Goal: Task Accomplishment & Management: Use online tool/utility

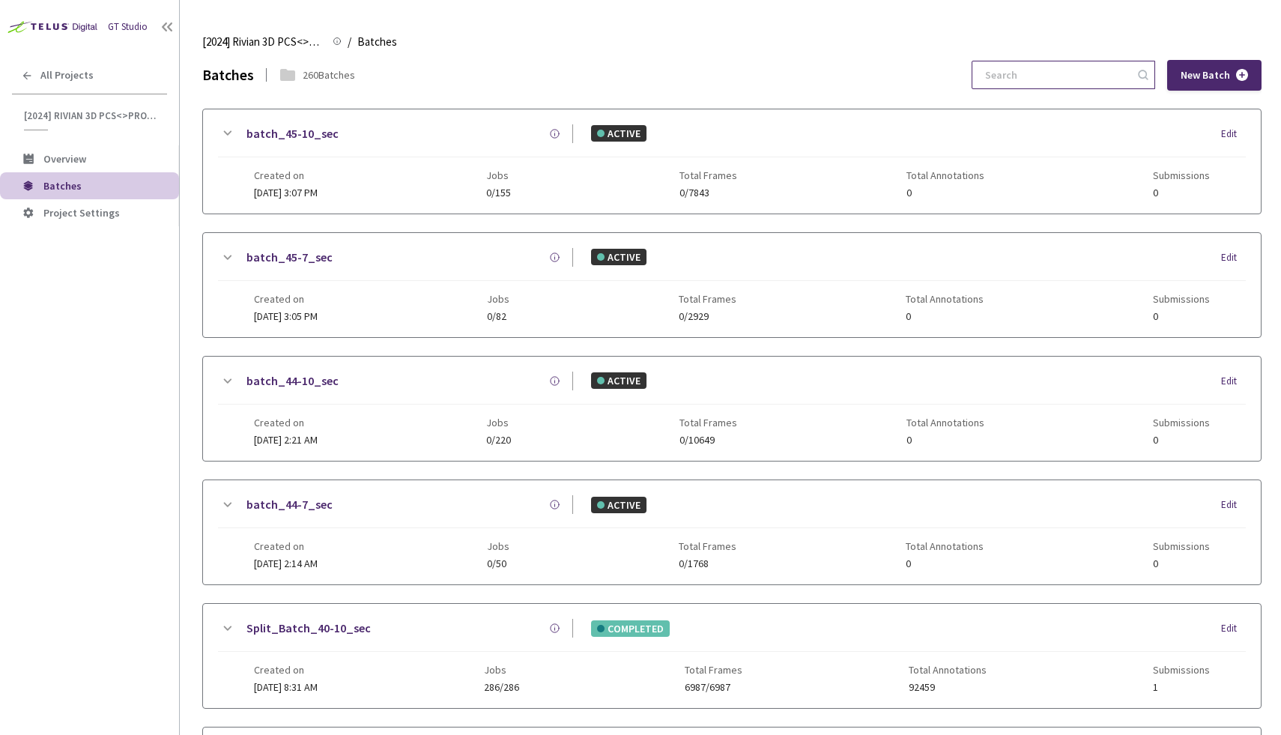
click at [1063, 80] on input at bounding box center [1056, 74] width 160 height 27
click at [204, 73] on div "Batches" at bounding box center [228, 74] width 52 height 23
click at [1065, 70] on input at bounding box center [1056, 74] width 160 height 27
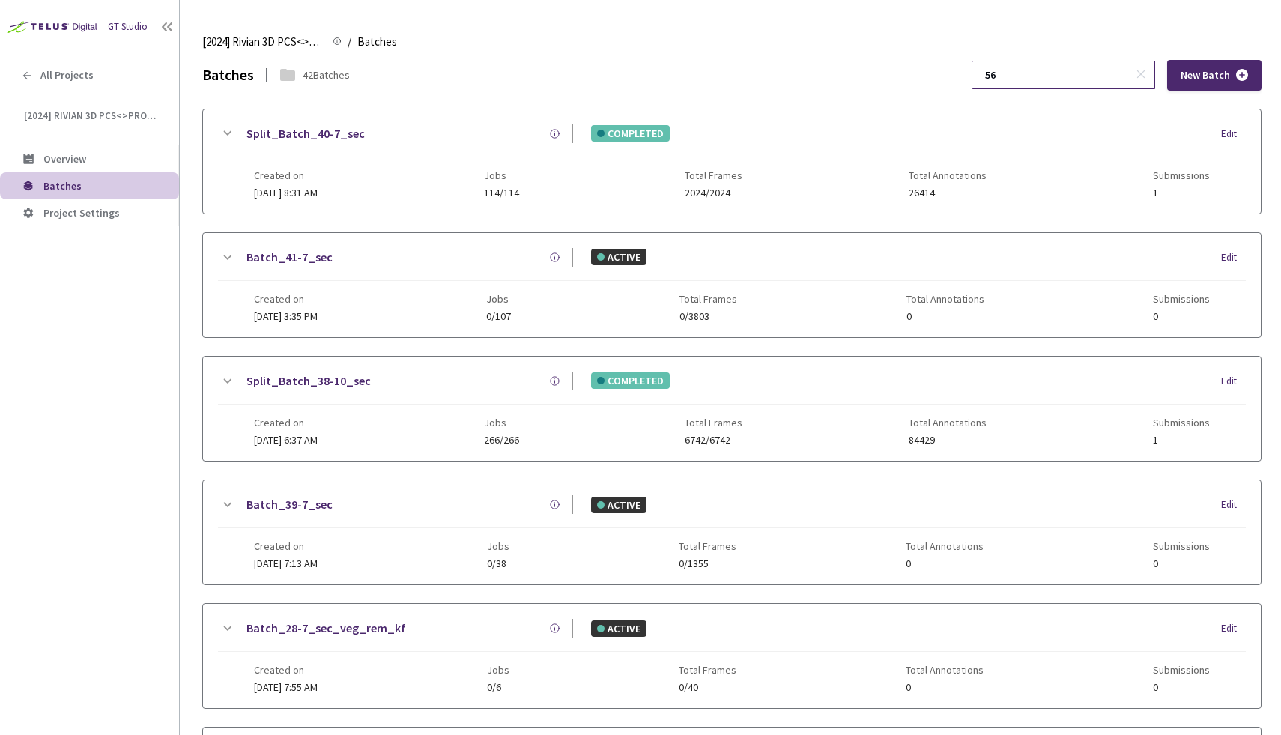
click at [1099, 79] on input "56" at bounding box center [1056, 74] width 160 height 27
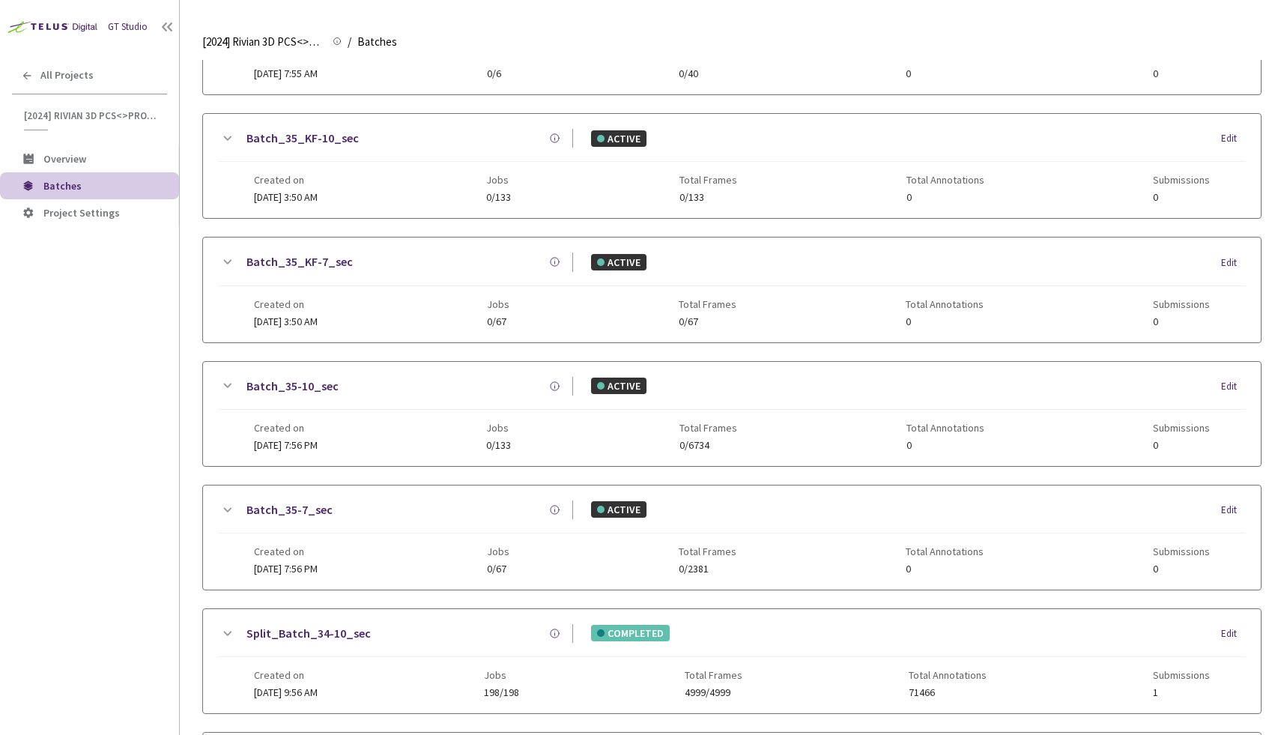
scroll to position [792, 0]
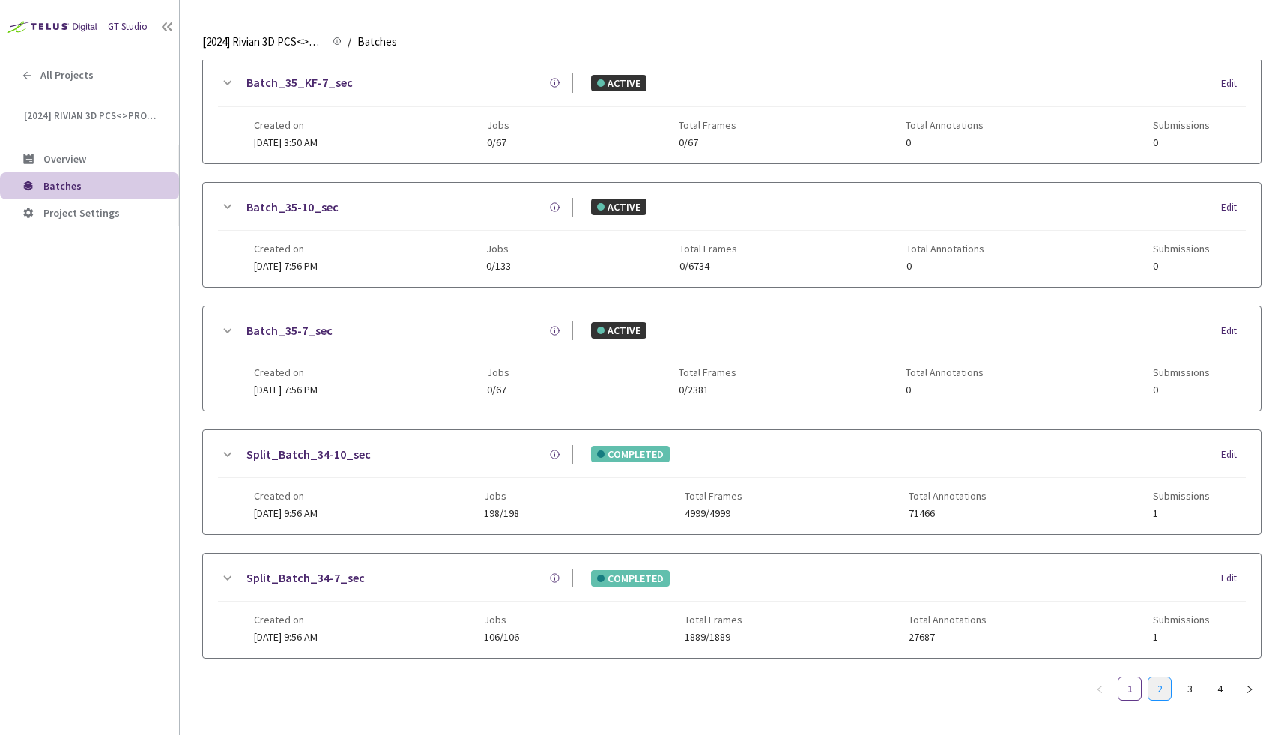
type input "56"
click at [1167, 695] on link "2" at bounding box center [1159, 688] width 22 height 22
click at [1194, 693] on link "3" at bounding box center [1189, 688] width 22 height 22
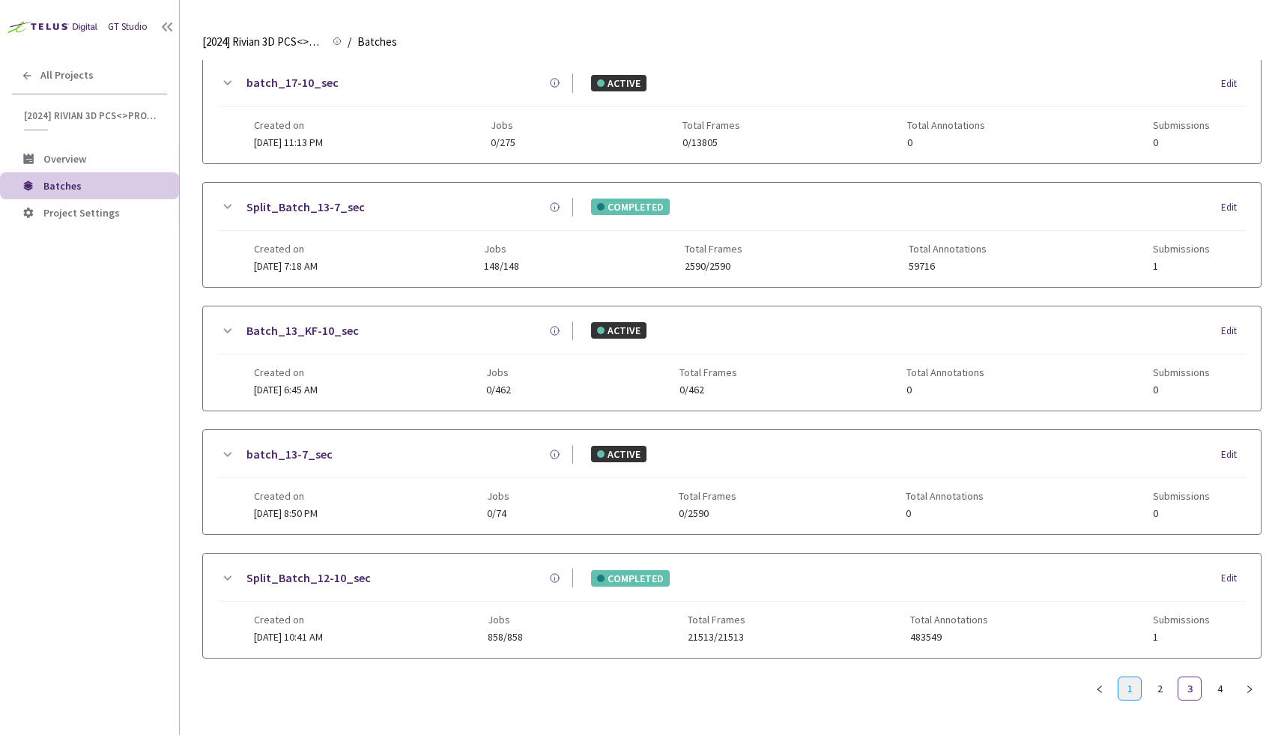
click at [1132, 689] on link "1" at bounding box center [1129, 688] width 22 height 22
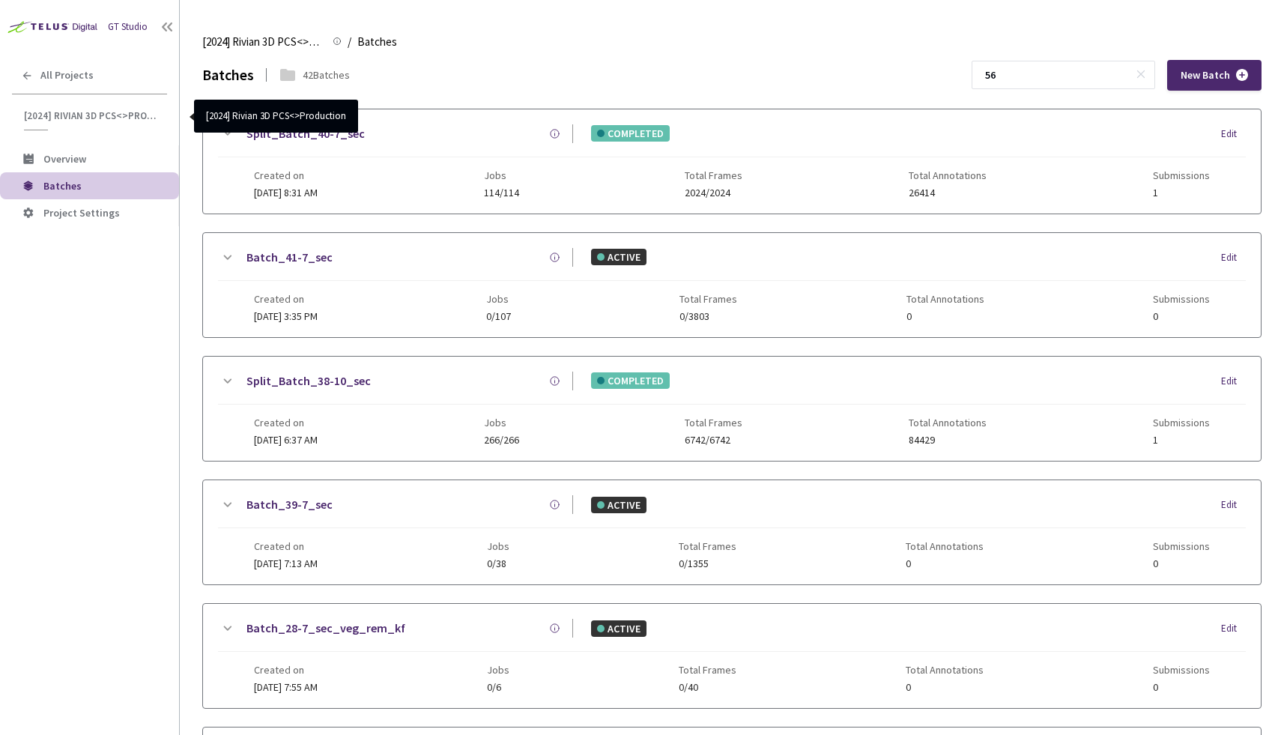
click at [80, 109] on span "[2024] Rivian 3D PCS<>Production" at bounding box center [91, 115] width 134 height 13
click at [80, 116] on span "[2024] Rivian 3D PCS<>Production" at bounding box center [91, 115] width 134 height 13
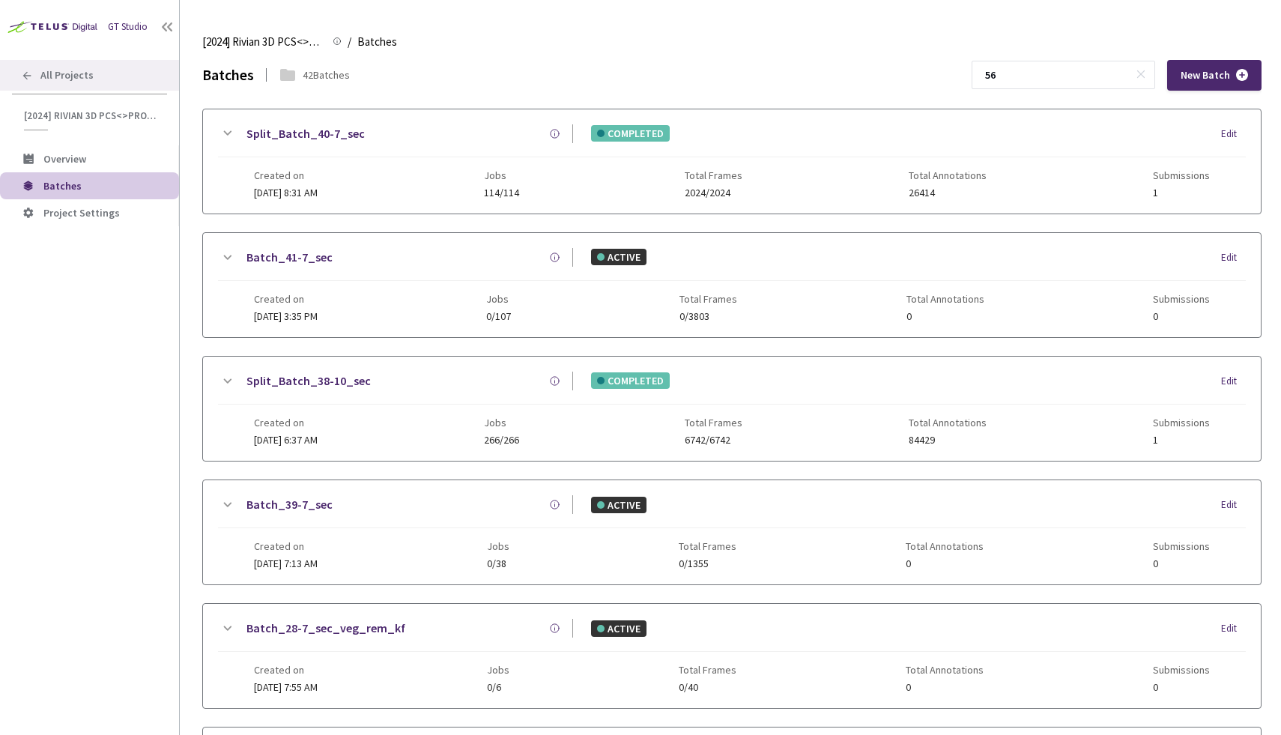
click at [70, 76] on span "All Projects" at bounding box center [66, 75] width 53 height 13
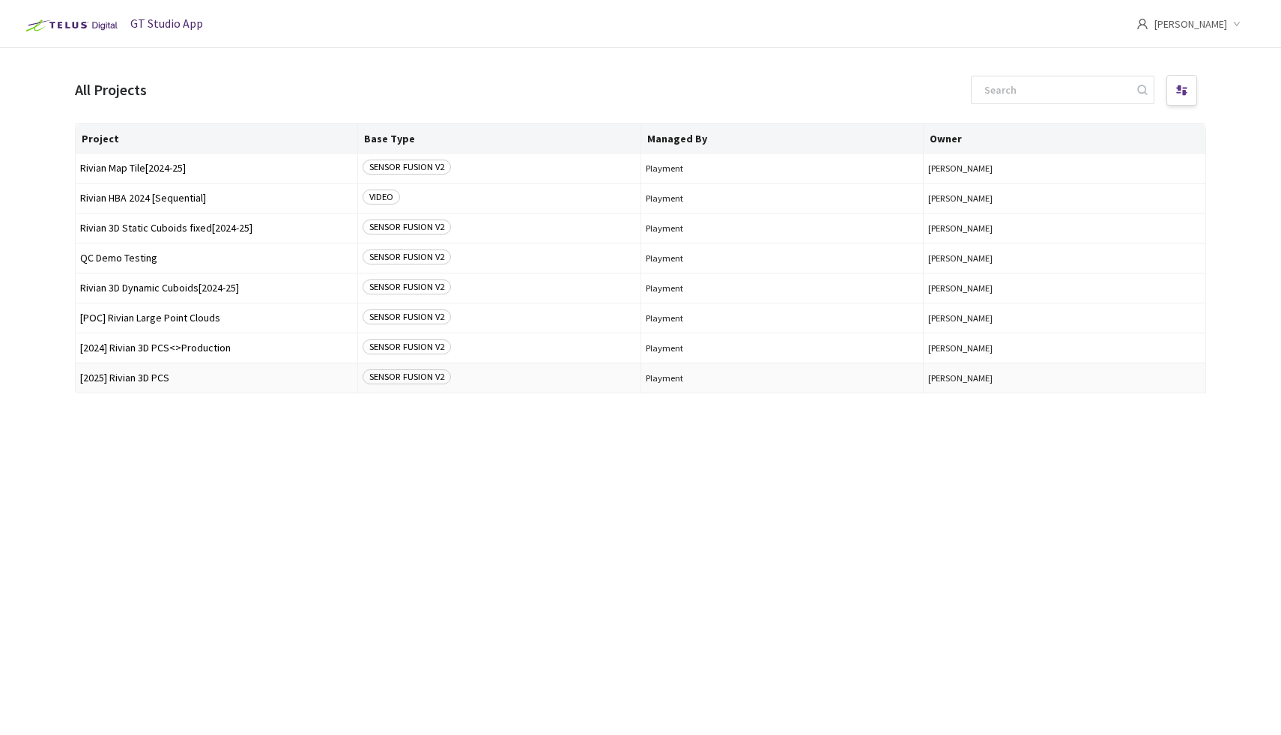
click at [194, 381] on span "[2025] Rivian 3D PCS" at bounding box center [216, 377] width 273 height 11
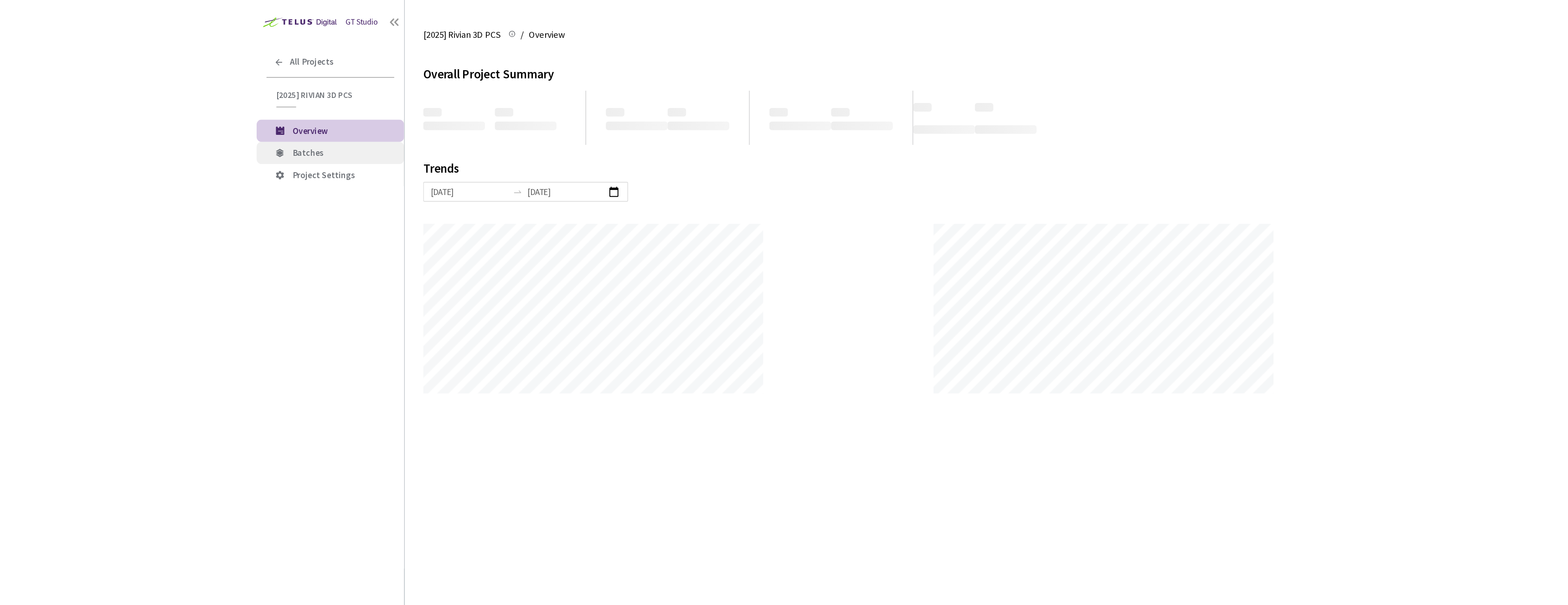
scroll to position [447, 780]
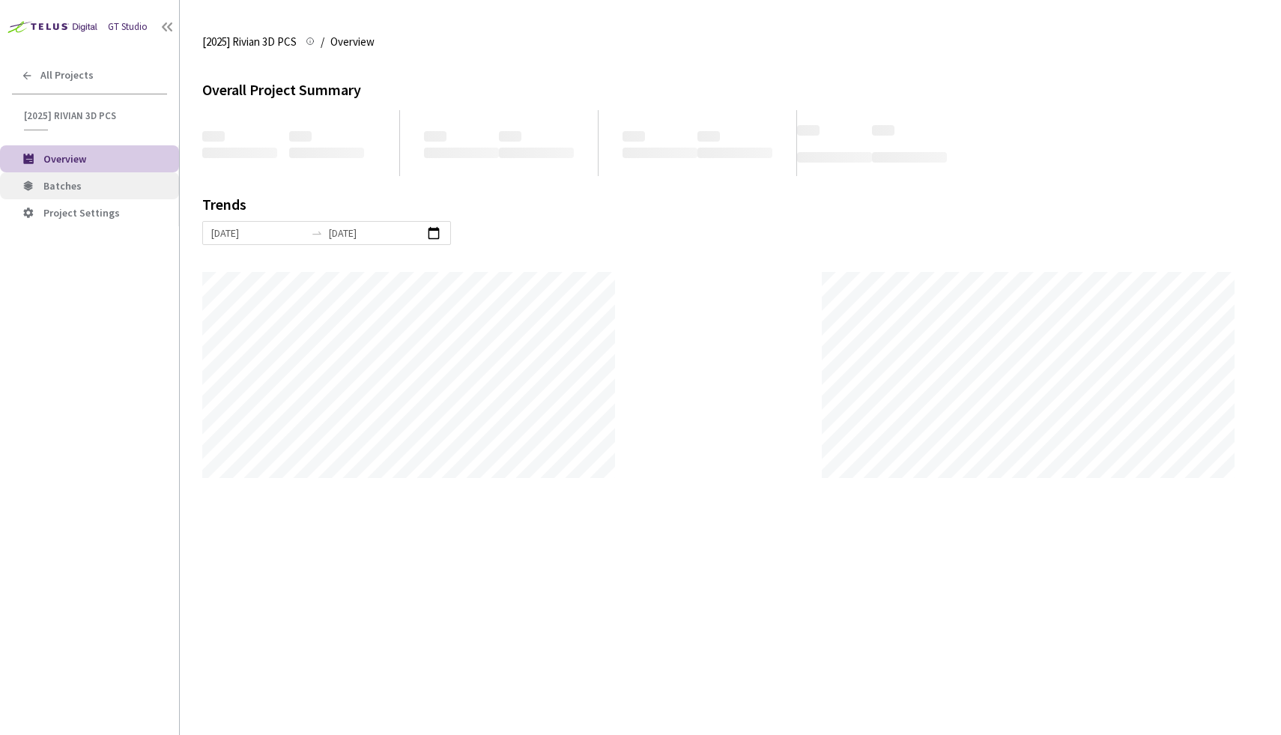
click at [99, 197] on li "Batches" at bounding box center [89, 185] width 179 height 27
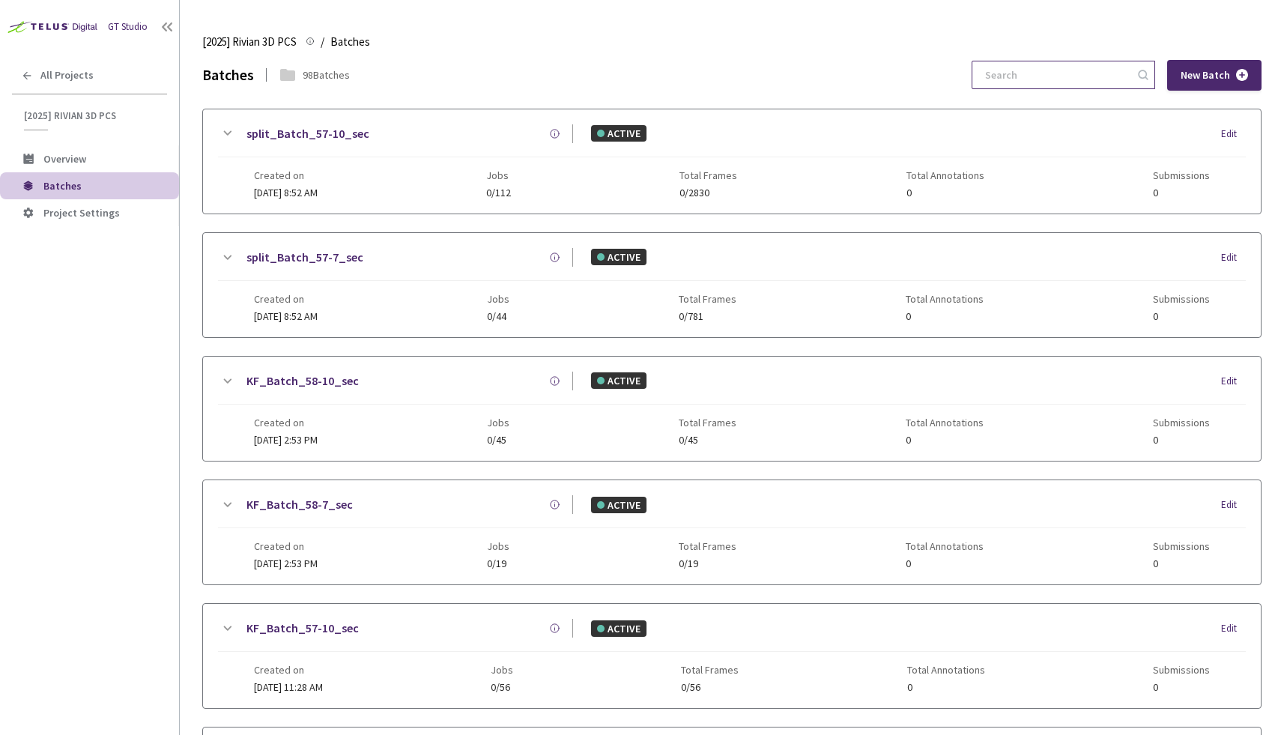
click at [1048, 71] on input at bounding box center [1056, 74] width 160 height 27
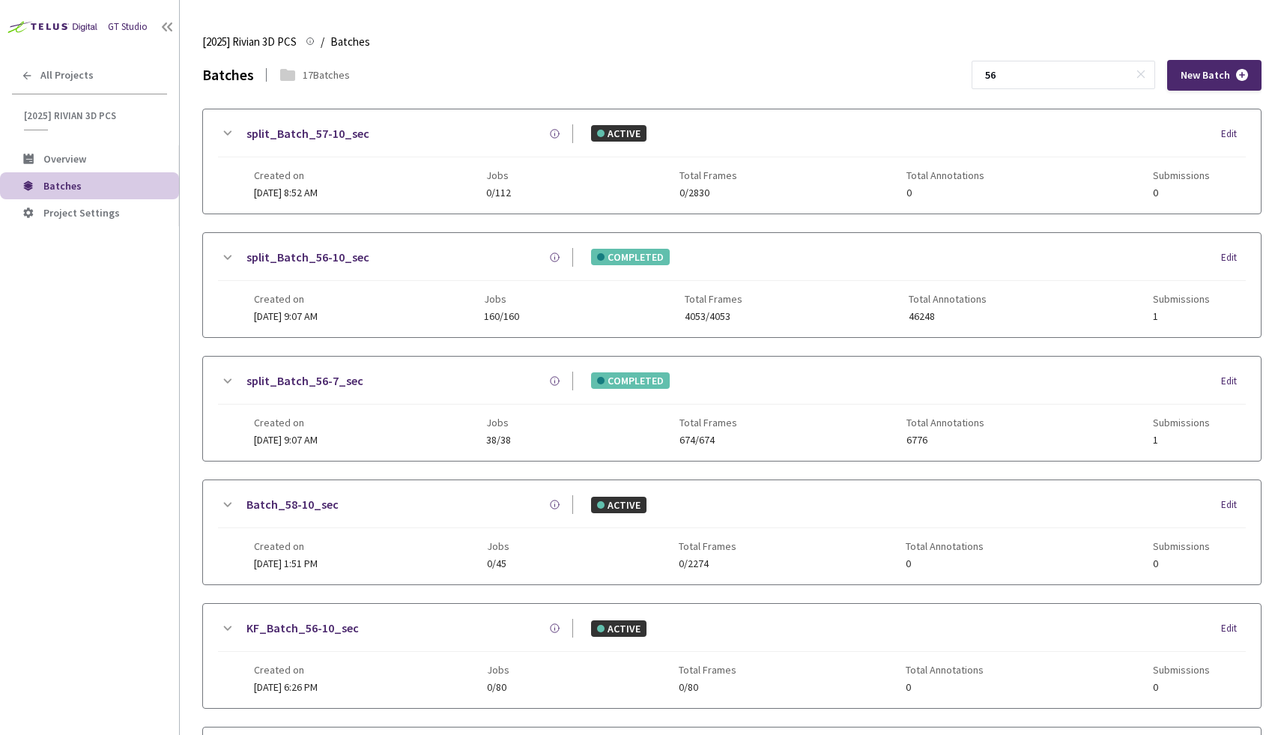
type input "56"
click at [420, 380] on div "split_Batch_56-7_sec" at bounding box center [404, 380] width 337 height 19
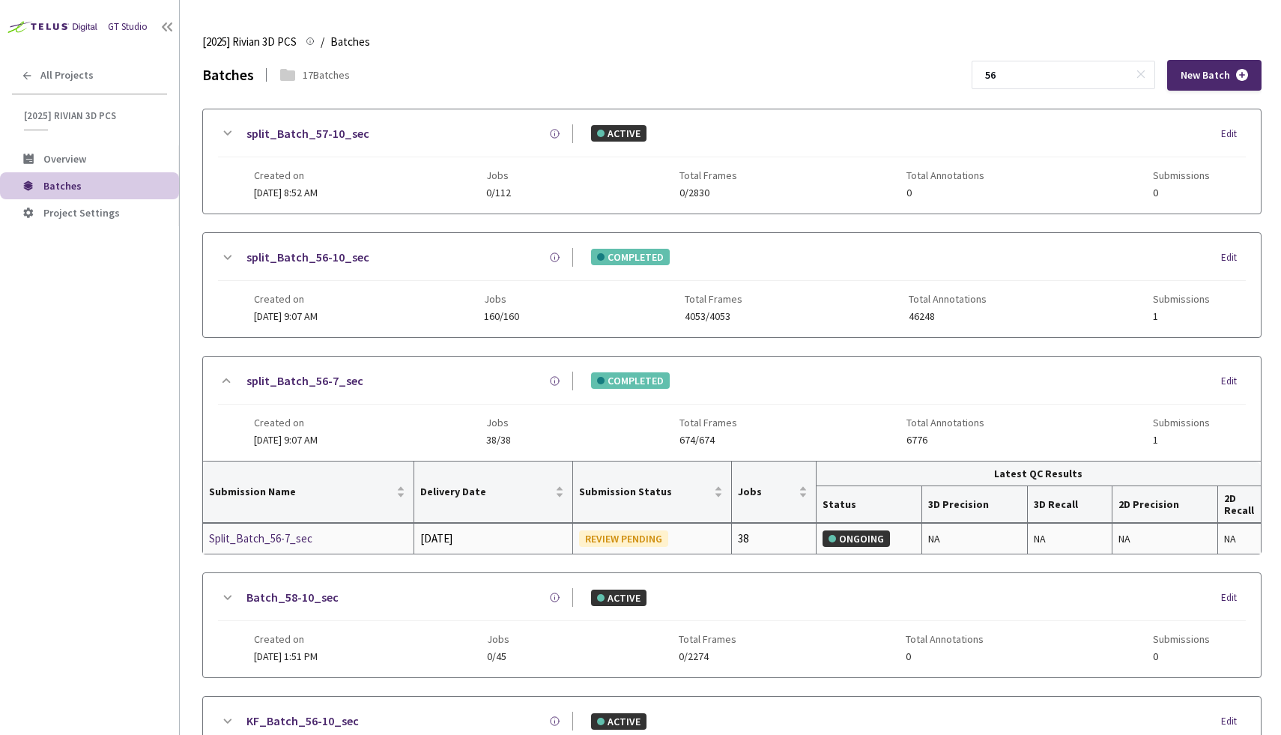
click at [273, 537] on div "Split_Batch_56-7_sec" at bounding box center [288, 538] width 159 height 18
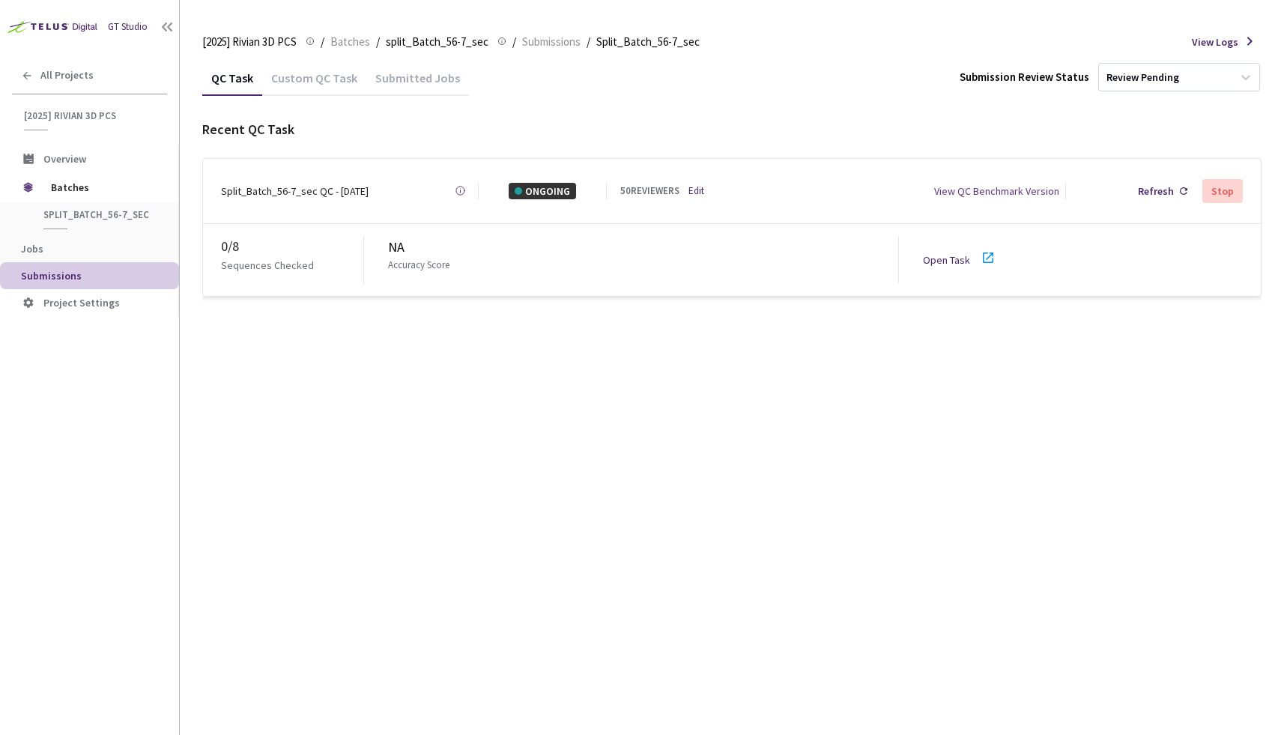
click at [318, 79] on div "Custom QC Task" at bounding box center [314, 82] width 104 height 25
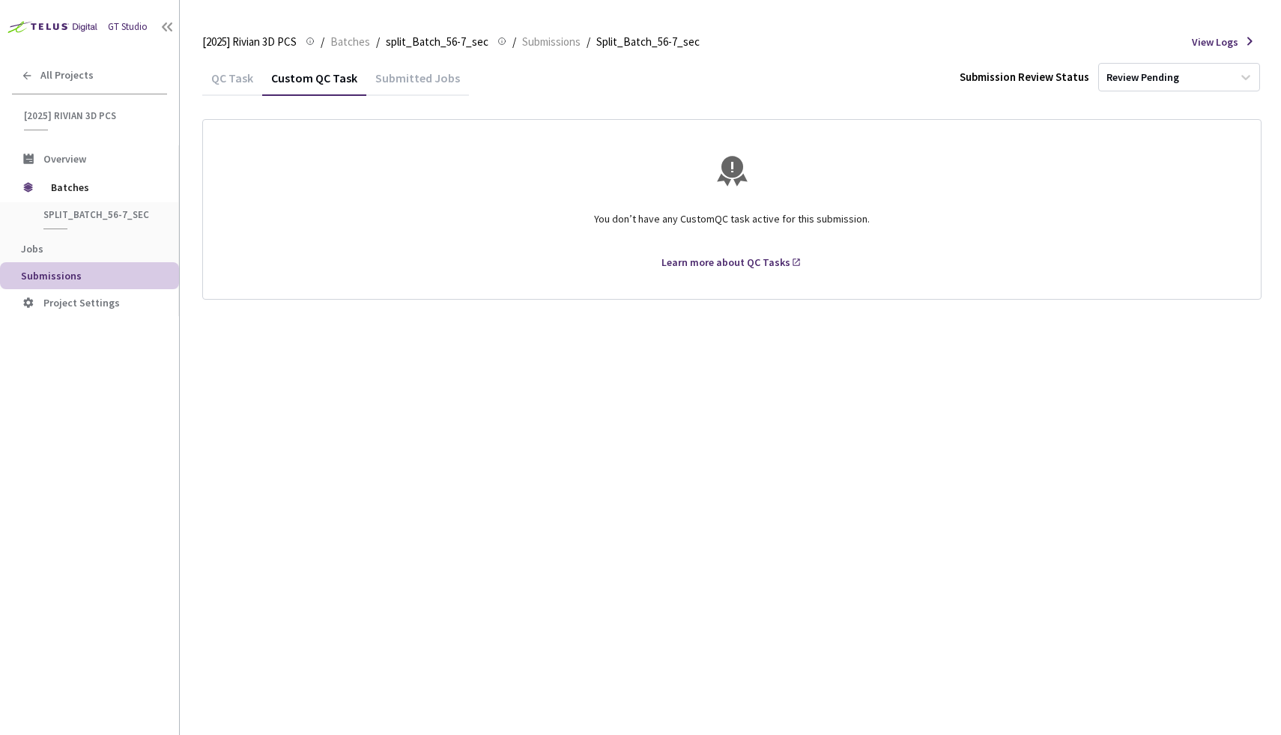
click at [237, 70] on div "QC Task" at bounding box center [232, 76] width 60 height 32
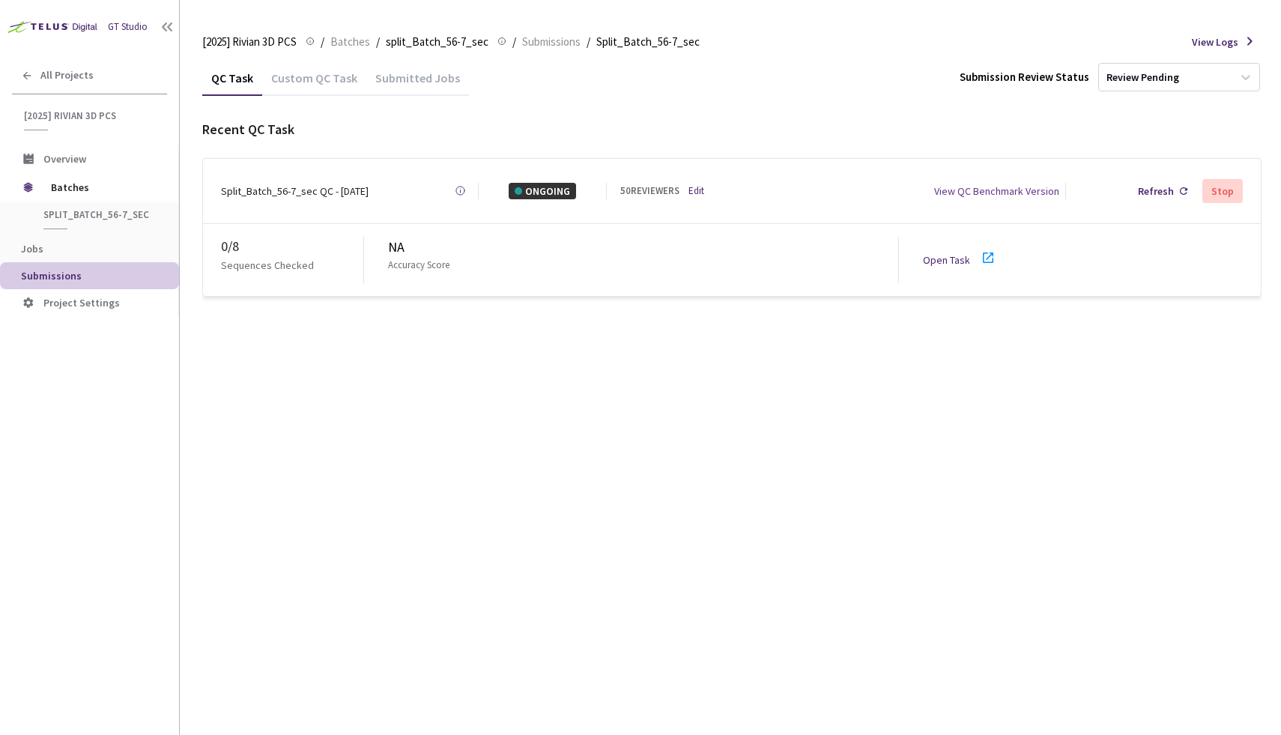
click at [944, 253] on link "Open Task" at bounding box center [946, 259] width 47 height 13
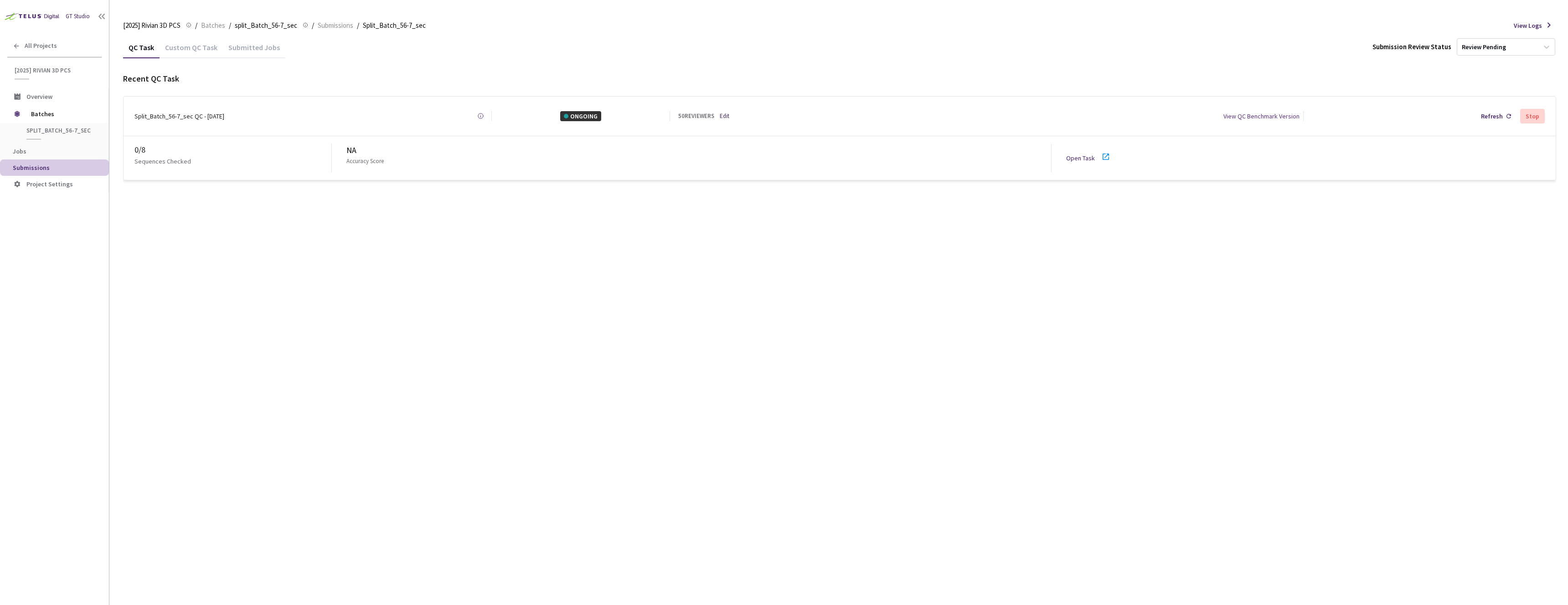
click at [183, 49] on div "Custom QC Task" at bounding box center [191, 50] width 63 height 15
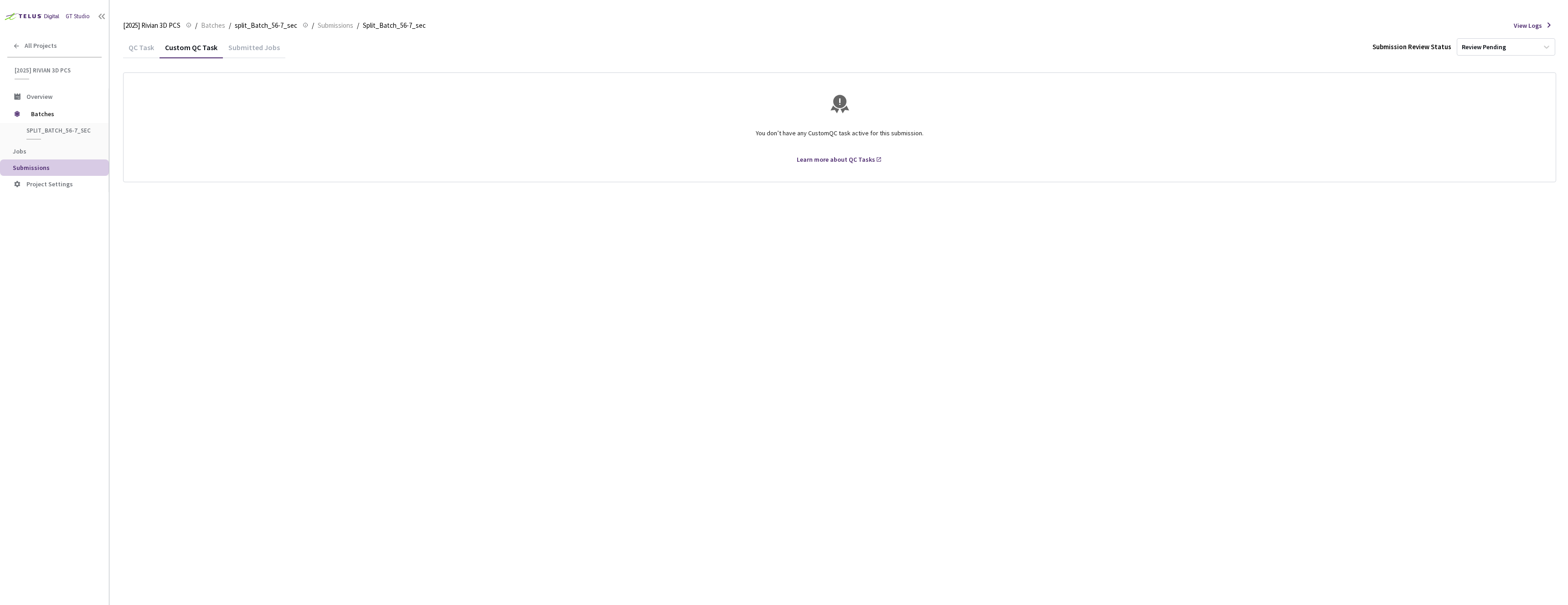
click at [150, 47] on div "QC Task" at bounding box center [141, 50] width 37 height 15
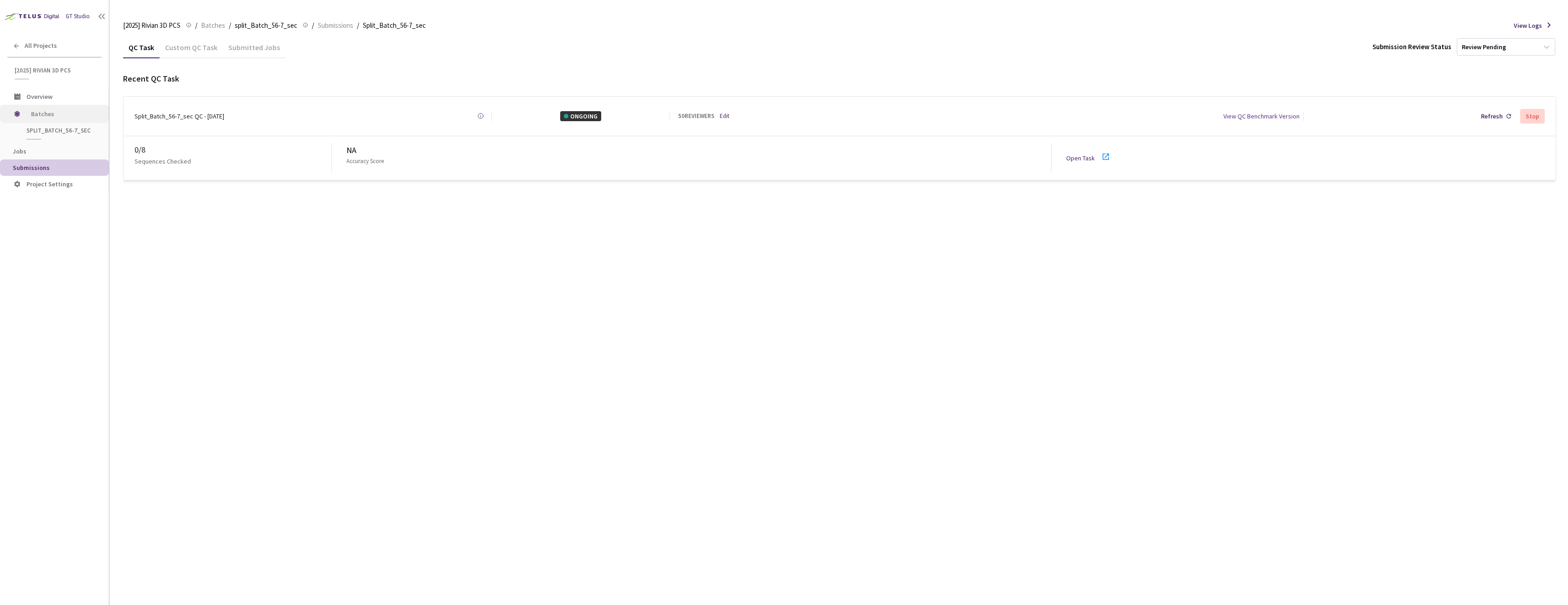
click at [46, 113] on span "Batches" at bounding box center [62, 114] width 63 height 18
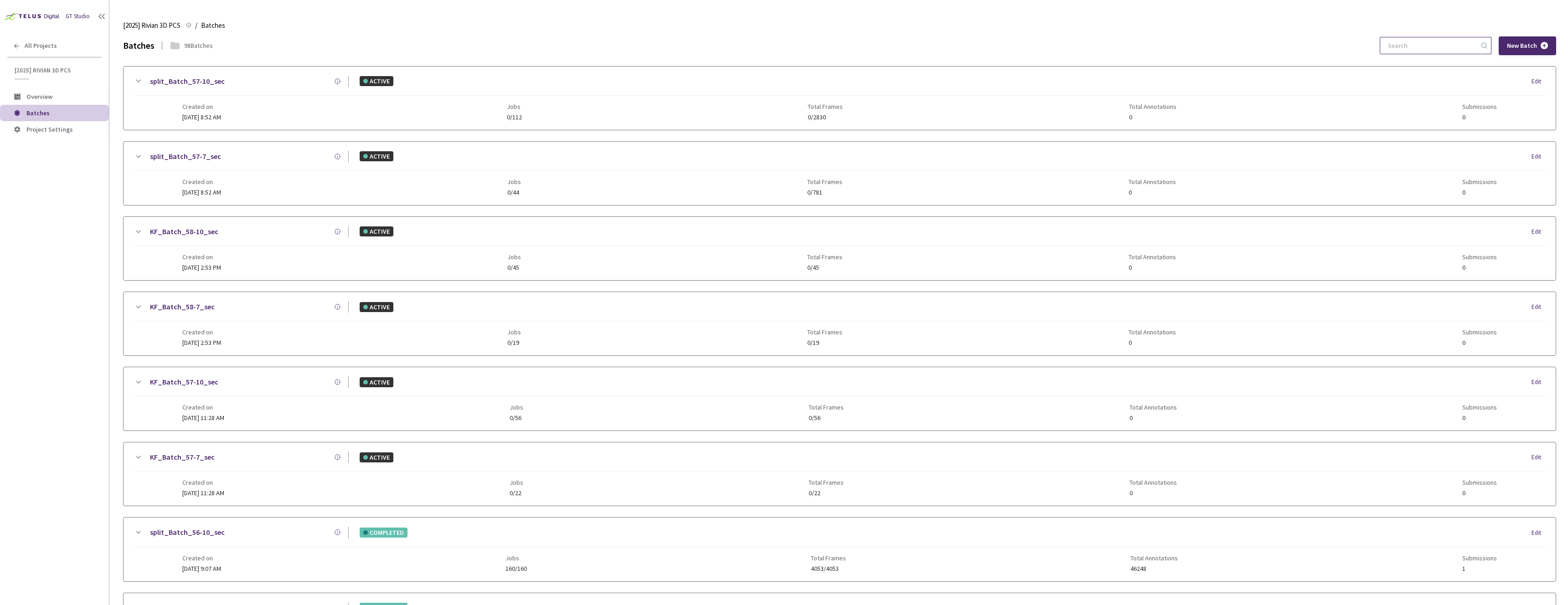
click at [1443, 47] on input at bounding box center [1431, 45] width 97 height 16
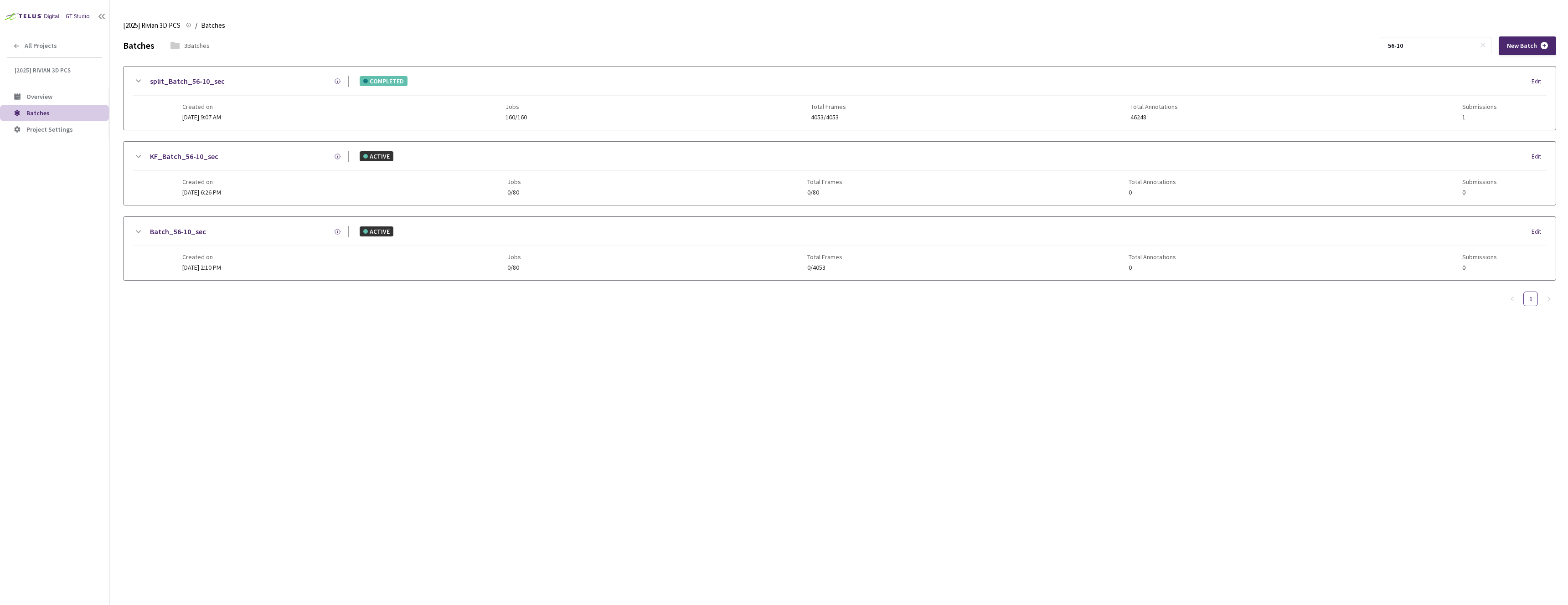
type input "56-10"
click at [270, 83] on div "split_Batch_56-10_sec" at bounding box center [246, 81] width 205 height 12
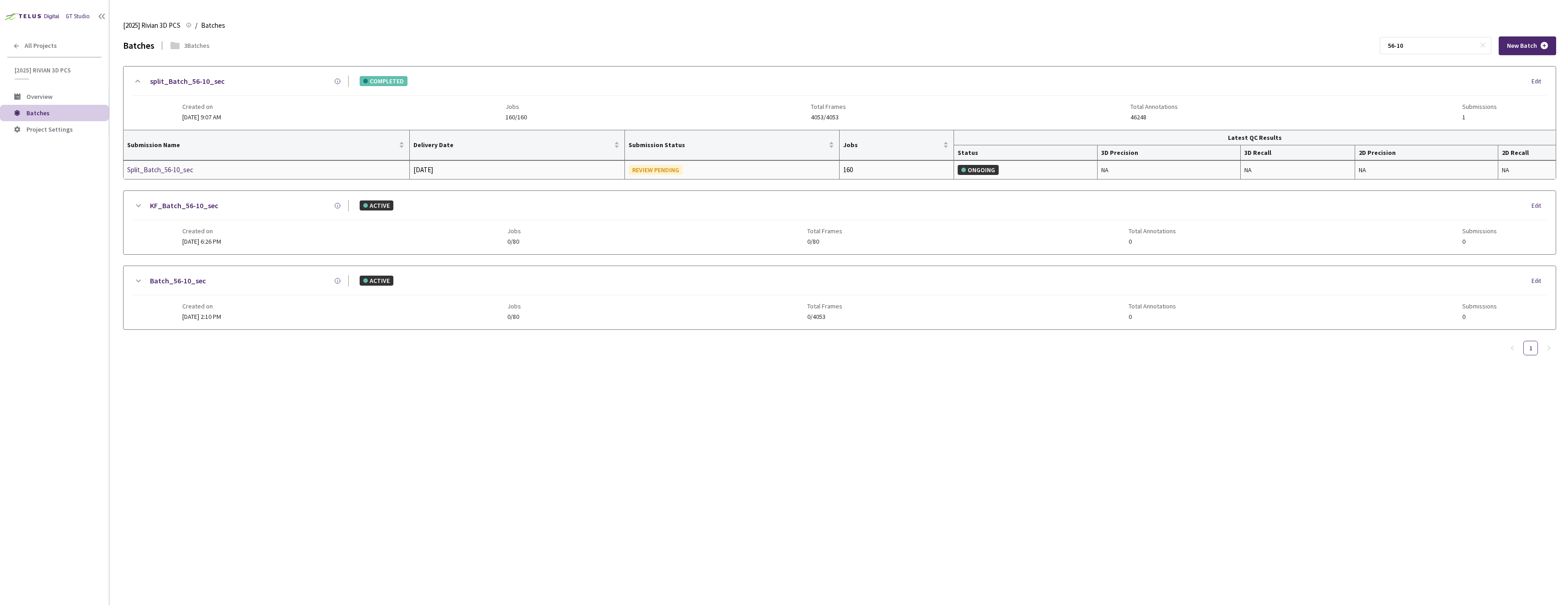
click at [173, 175] on td "Split_Batch_56-10_sec" at bounding box center [267, 170] width 286 height 18
click at [173, 173] on div "Split_Batch_56-10_sec" at bounding box center [175, 170] width 97 height 11
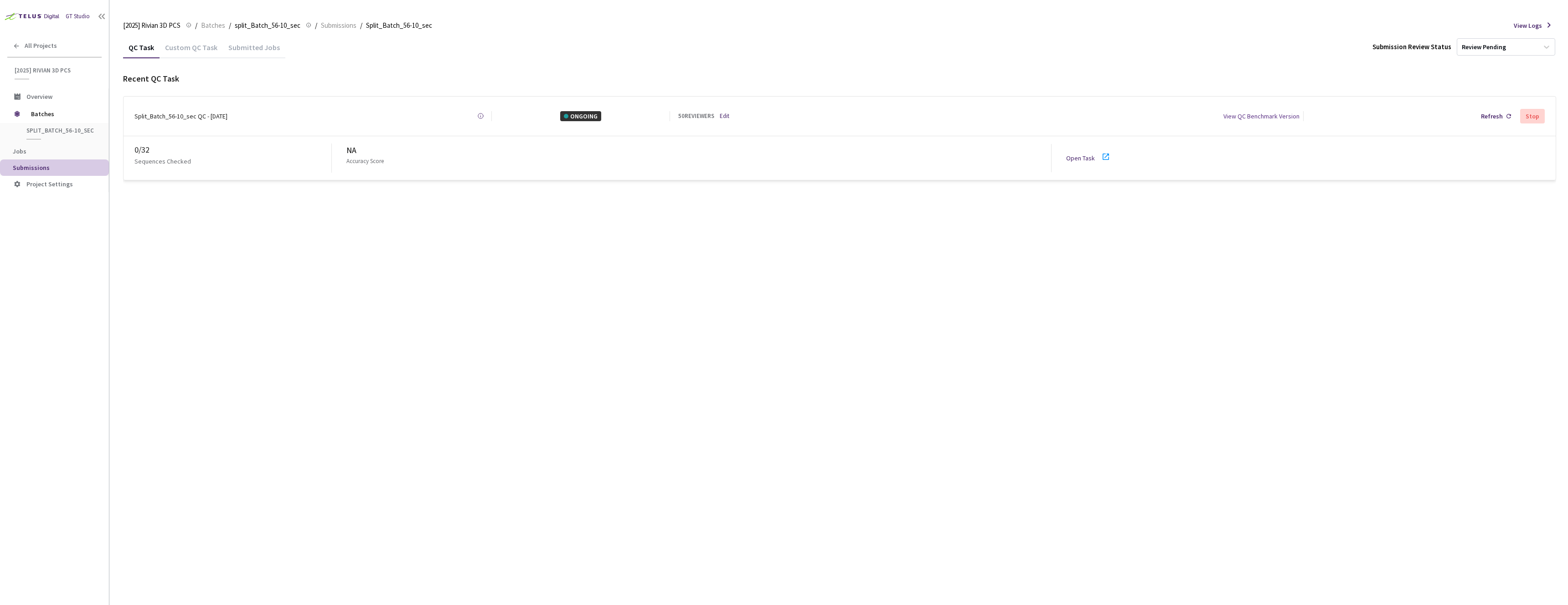
click at [1084, 154] on link "Open Task" at bounding box center [1080, 158] width 29 height 8
click at [54, 117] on span "Batches" at bounding box center [62, 114] width 63 height 18
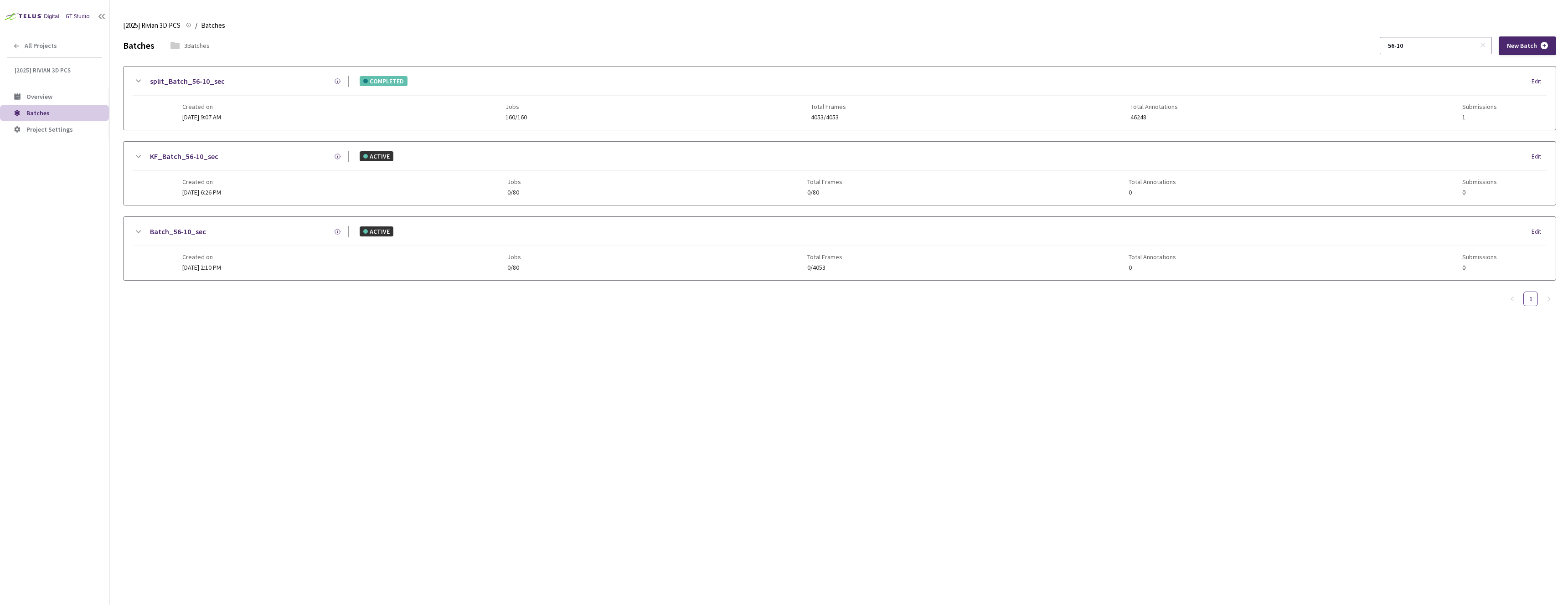
click at [1433, 52] on input "56-10" at bounding box center [1431, 45] width 97 height 16
type input "56-7"
click at [268, 79] on div "split_Batch_56-7_sec" at bounding box center [246, 81] width 205 height 12
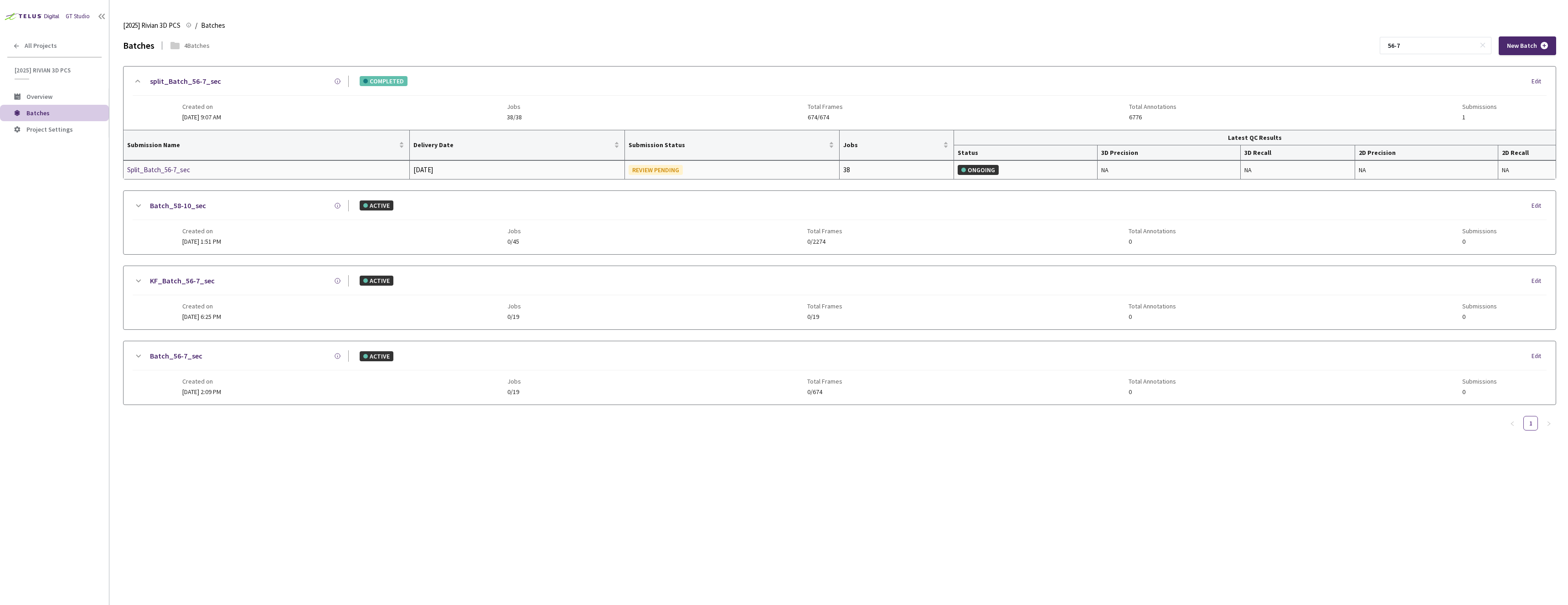
click at [187, 167] on div "Split_Batch_56-7_sec" at bounding box center [175, 170] width 97 height 11
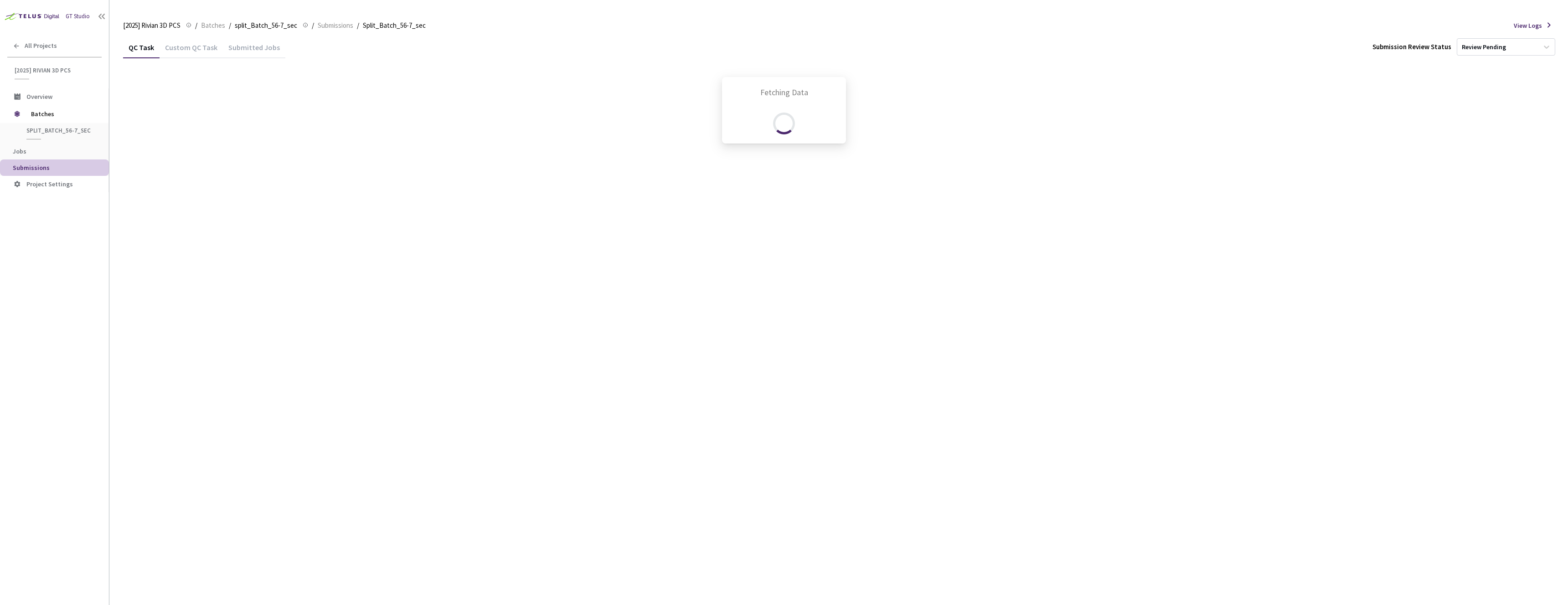
click at [242, 50] on div "Fetching Data" at bounding box center [784, 302] width 1568 height 605
click at [253, 49] on div "Submitted Jobs" at bounding box center [254, 50] width 63 height 15
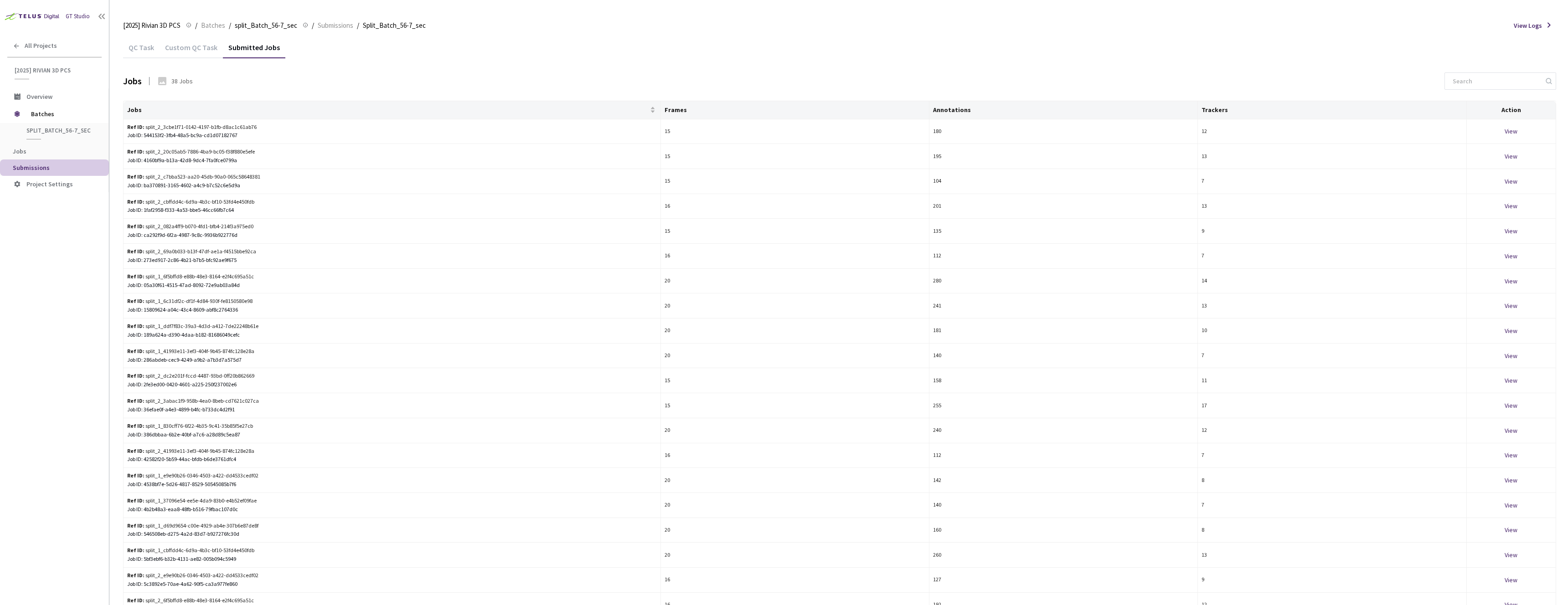
click at [1537, 26] on span "View Logs" at bounding box center [1528, 26] width 28 height 10
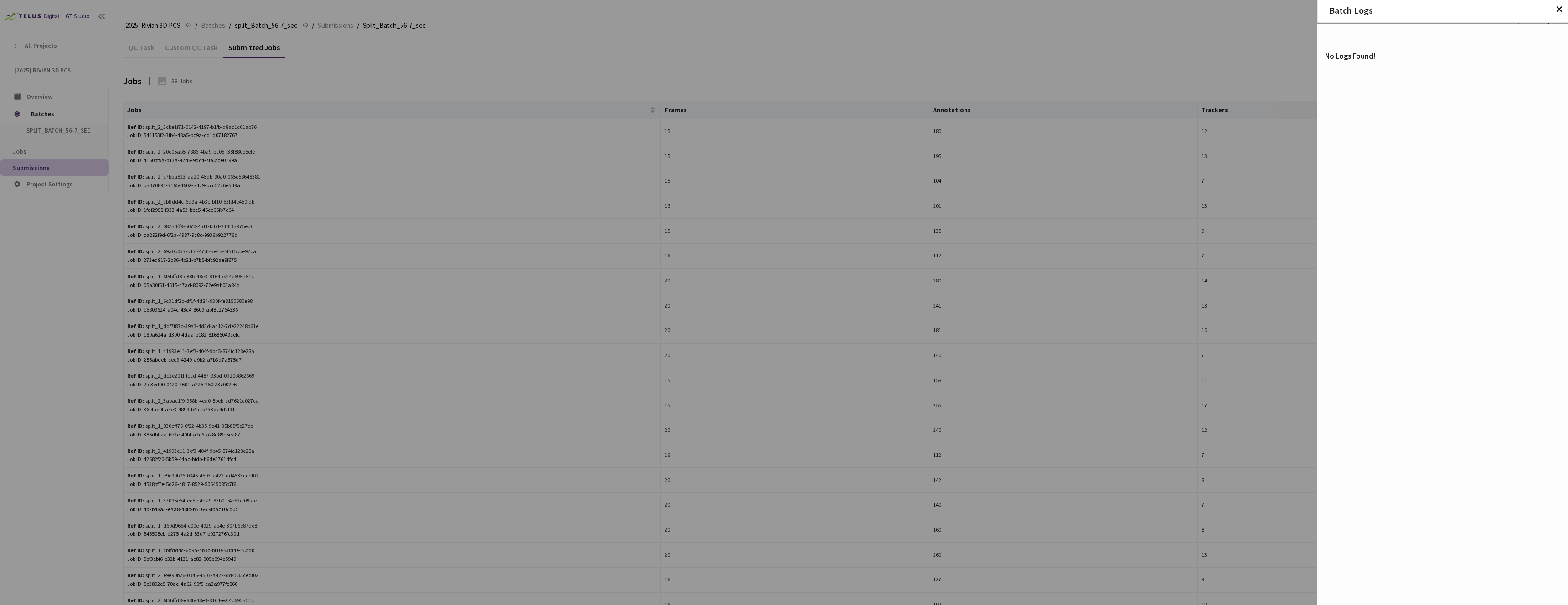
click at [1557, 13] on span "✕" at bounding box center [1559, 9] width 8 height 10
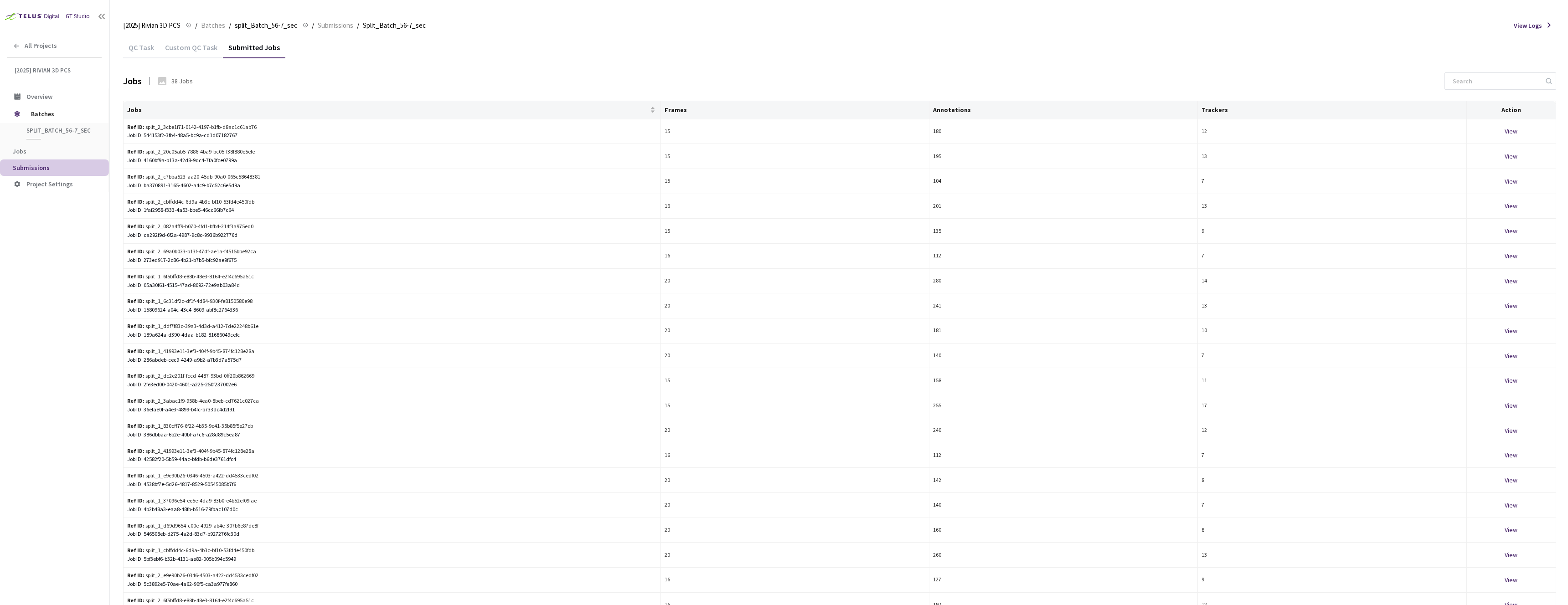
click at [188, 45] on div "Custom QC Task" at bounding box center [191, 50] width 63 height 15
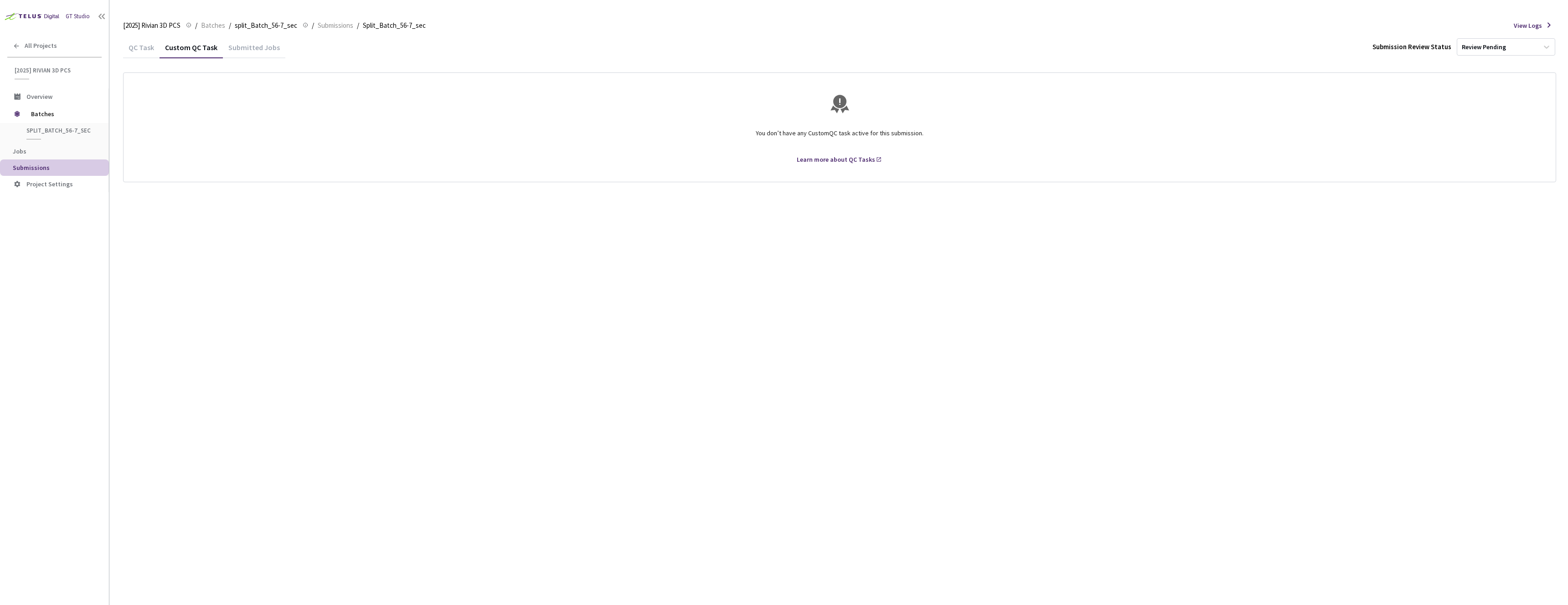
click at [246, 43] on div "Submitted Jobs" at bounding box center [254, 50] width 63 height 15
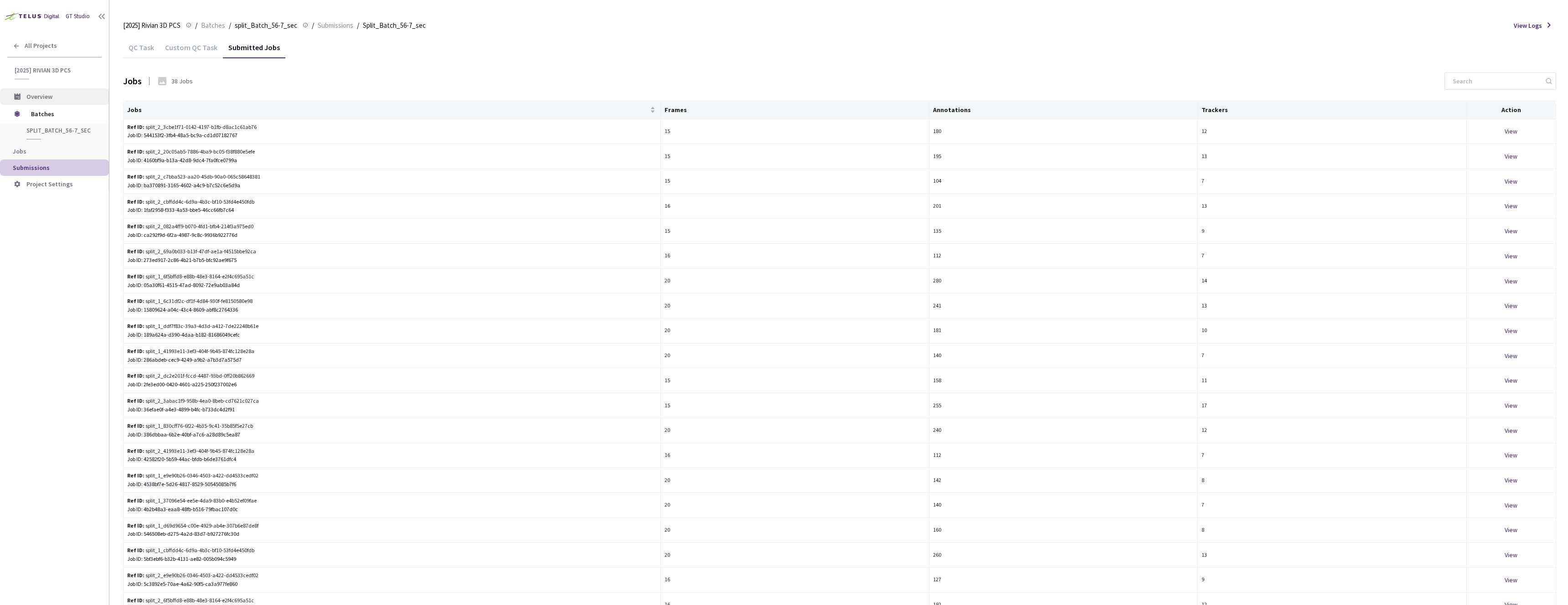
click at [52, 99] on span "Overview" at bounding box center [64, 97] width 75 height 8
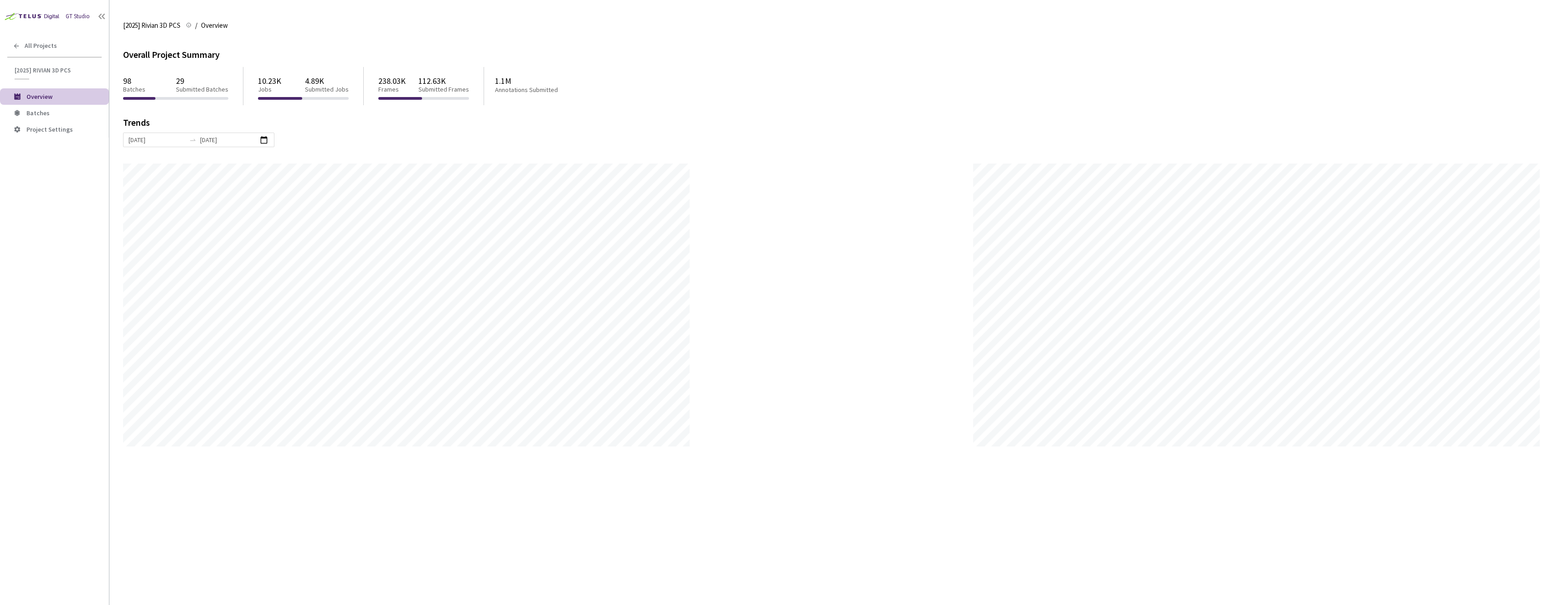
scroll to position [605, 1568]
